Goal: Task Accomplishment & Management: Use online tool/utility

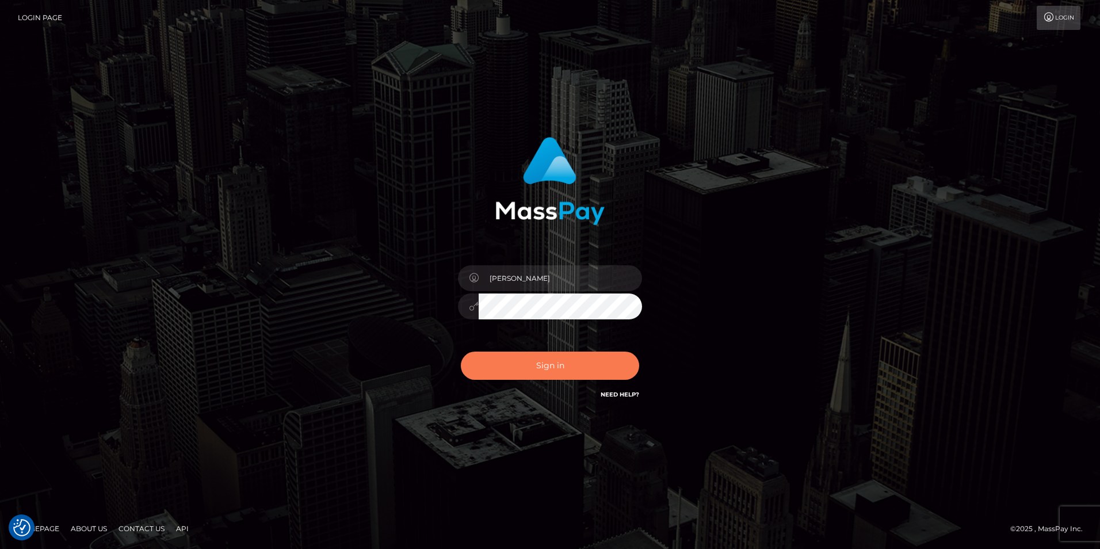
click at [573, 370] on button "Sign in" at bounding box center [550, 365] width 178 height 28
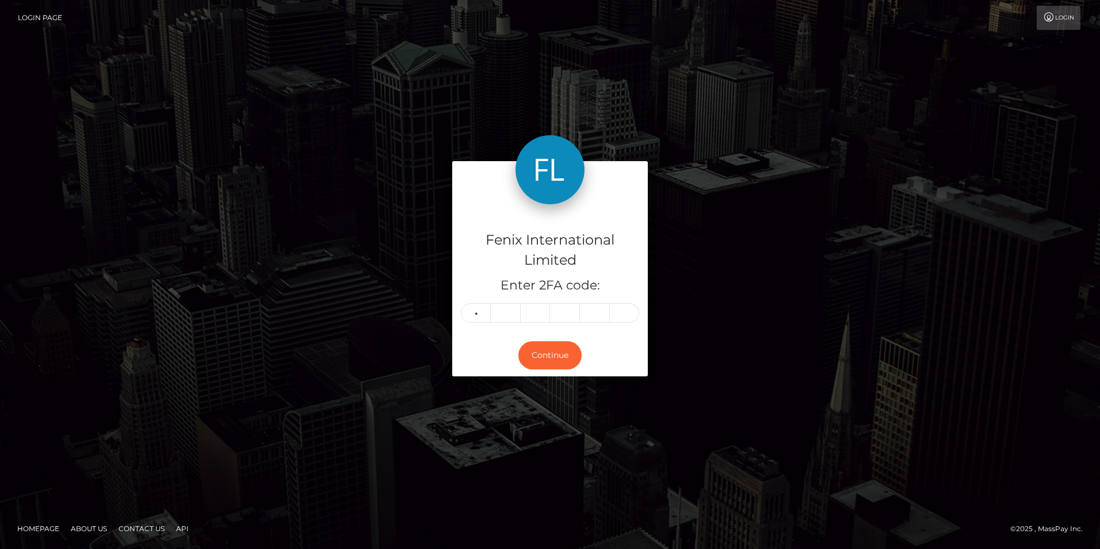
type input "8"
type input "2"
type input "5"
type input "6"
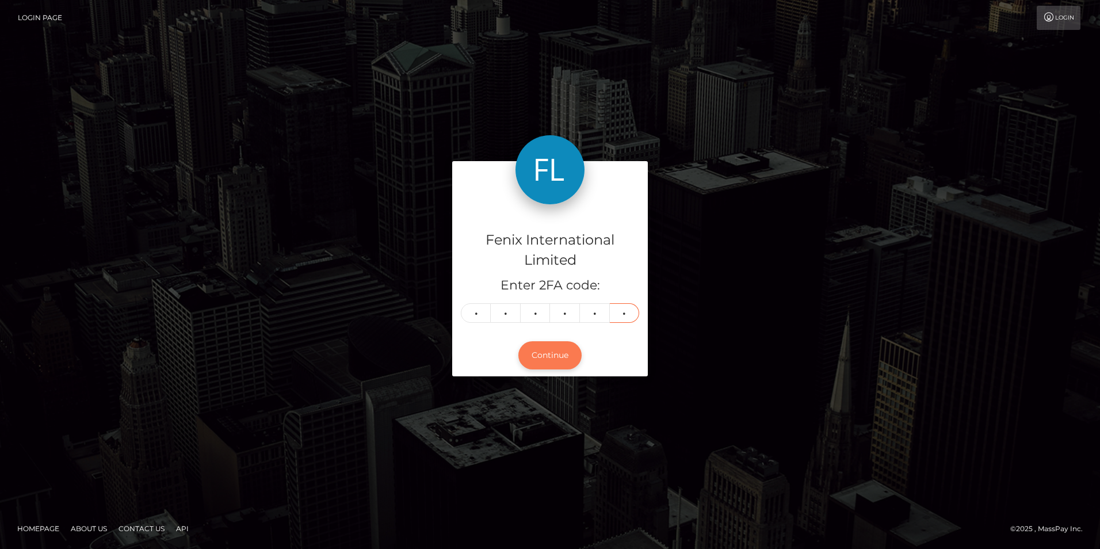
type input "5"
click at [548, 354] on button "Continue" at bounding box center [549, 355] width 63 height 28
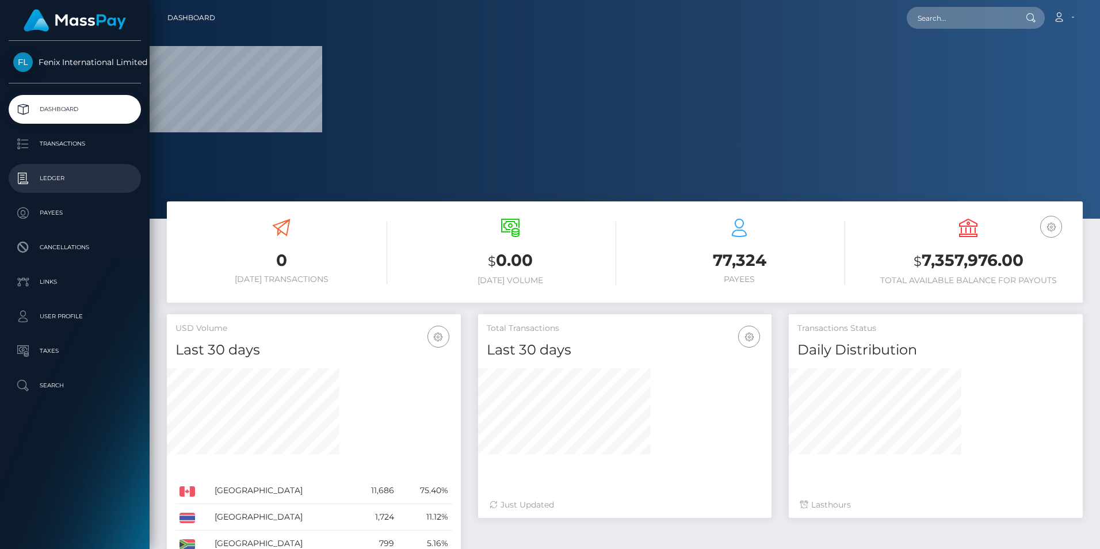
drag, startPoint x: 50, startPoint y: 179, endPoint x: 123, endPoint y: 177, distance: 72.5
click at [50, 179] on p "Ledger" at bounding box center [74, 178] width 123 height 17
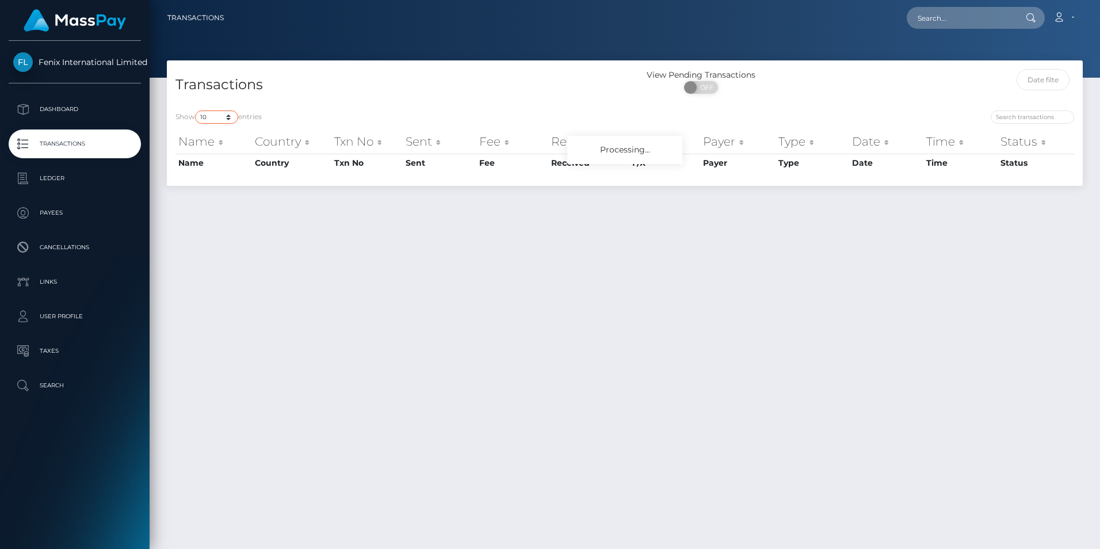
click at [215, 116] on select "10 25 50 100 250 500 1,000 3,500" at bounding box center [216, 116] width 43 height 13
select select "3500"
click at [196, 110] on select "10 25 50 100 250 500 1,000 3,500" at bounding box center [216, 116] width 43 height 13
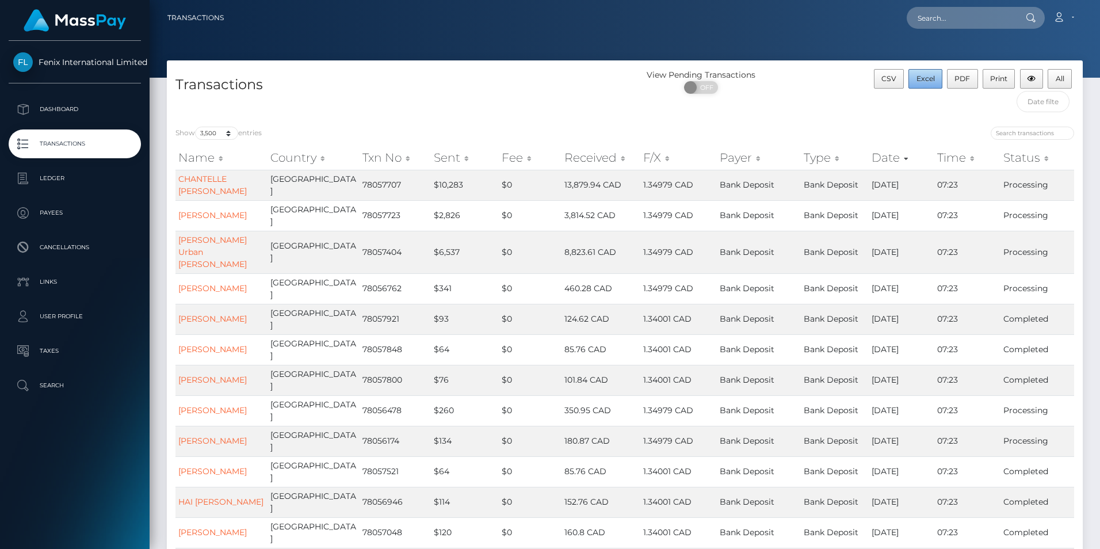
click at [927, 79] on span "Excel" at bounding box center [925, 78] width 18 height 9
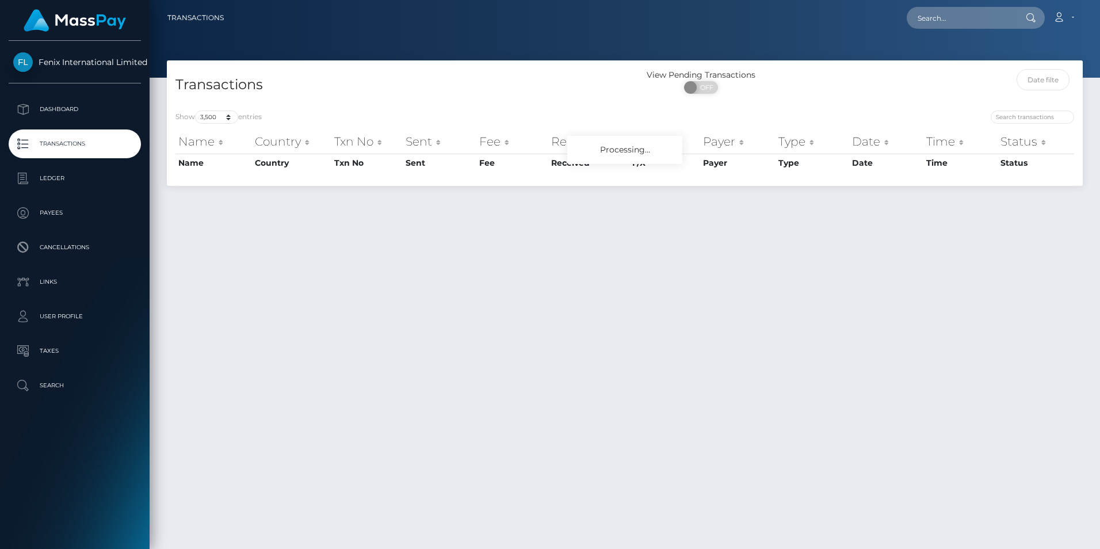
select select "3500"
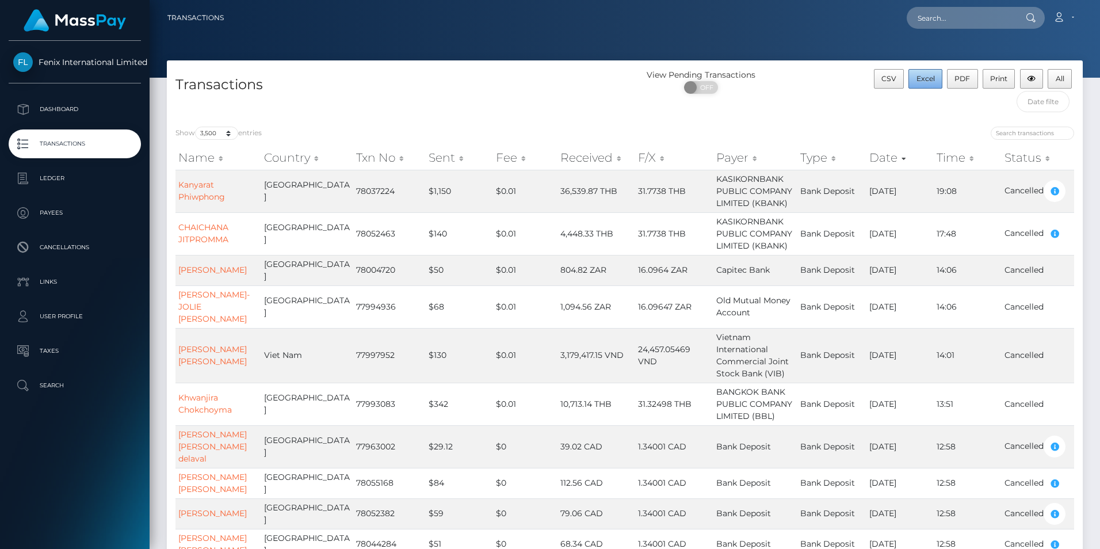
click at [922, 75] on span "Excel" at bounding box center [925, 78] width 18 height 9
